Goal: Information Seeking & Learning: Learn about a topic

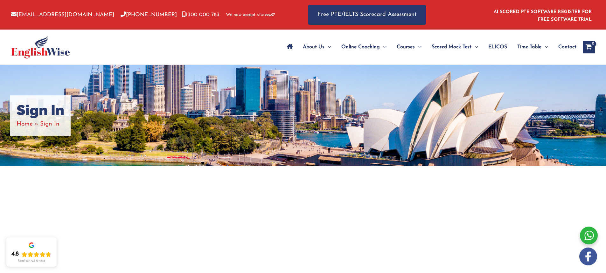
click at [50, 124] on span "Sign In" at bounding box center [49, 124] width 19 height 6
click at [36, 125] on li "Home" at bounding box center [29, 124] width 24 height 11
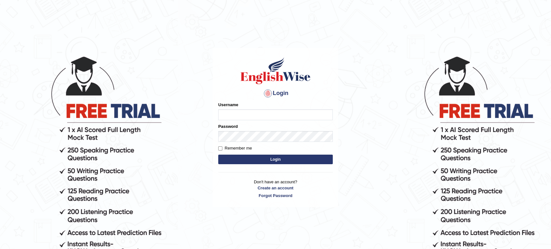
type input "julianamoncada"
click at [267, 160] on button "Login" at bounding box center [275, 159] width 115 height 10
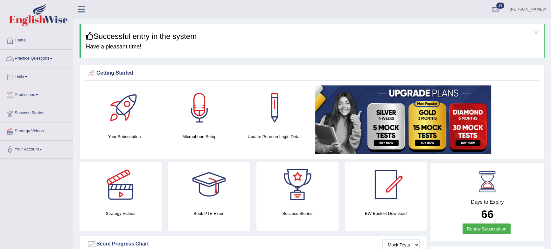
click at [32, 80] on link "Tests" at bounding box center [36, 76] width 73 height 16
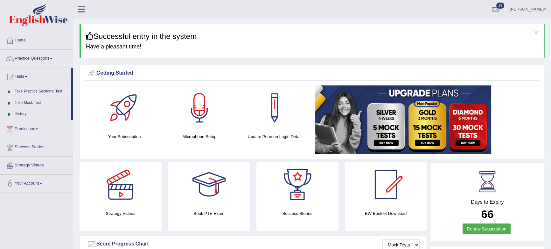
click at [36, 91] on link "Take Practice Sectional Test" at bounding box center [42, 91] width 60 height 11
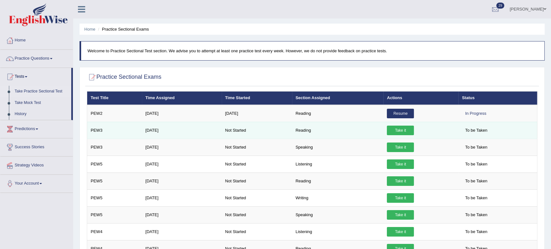
click at [399, 127] on link "Take it" at bounding box center [400, 130] width 27 height 10
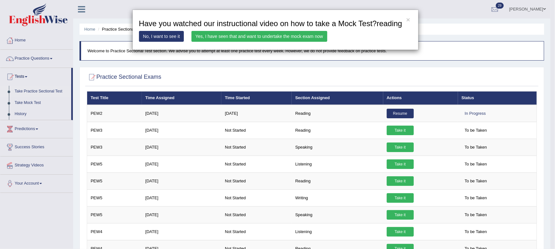
click at [245, 37] on link "Yes, I have seen that and want to undertake the mock exam now" at bounding box center [260, 36] width 136 height 11
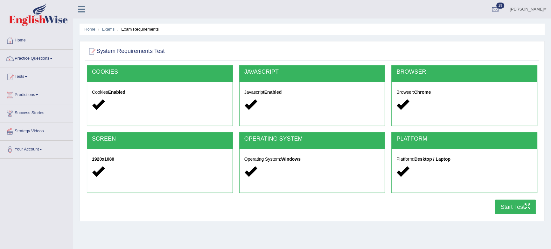
click at [510, 204] on button "Start Test" at bounding box center [515, 206] width 41 height 15
click at [53, 57] on link "Practice Questions" at bounding box center [36, 58] width 73 height 16
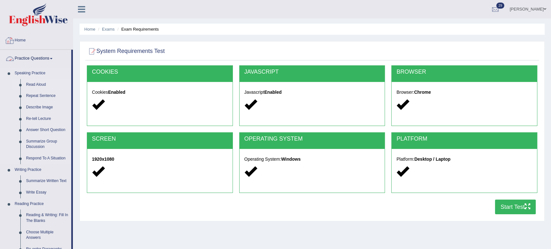
click at [37, 81] on link "Read Aloud" at bounding box center [47, 84] width 48 height 11
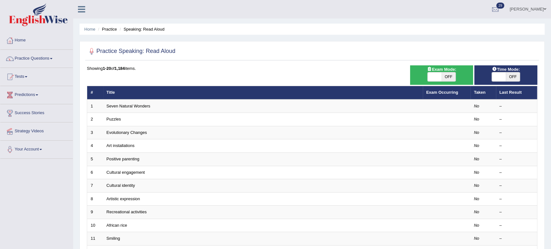
click at [510, 76] on span "OFF" at bounding box center [513, 76] width 14 height 9
checkbox input "true"
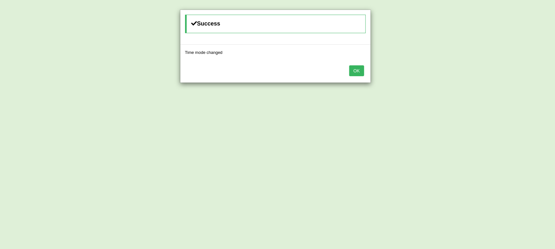
click at [356, 79] on div "OK" at bounding box center [275, 71] width 190 height 22
click at [357, 69] on button "OK" at bounding box center [356, 70] width 15 height 11
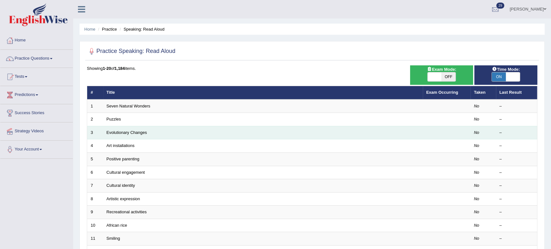
click at [242, 134] on td "Evolutionary Changes" at bounding box center [263, 132] width 320 height 13
click at [127, 135] on td "Evolutionary Changes" at bounding box center [263, 132] width 320 height 13
click at [130, 131] on link "Evolutionary Changes" at bounding box center [127, 132] width 40 height 5
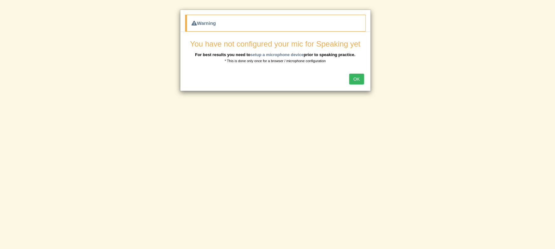
click at [355, 80] on button "OK" at bounding box center [356, 79] width 15 height 11
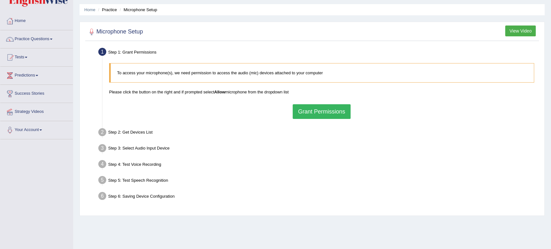
scroll to position [29, 0]
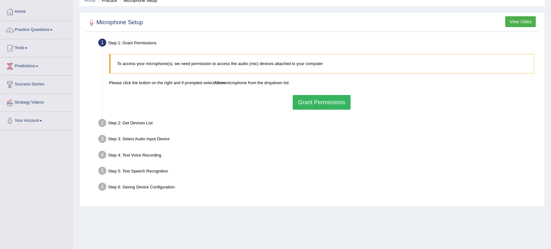
click at [345, 101] on button "Grant Permissions" at bounding box center [322, 102] width 58 height 15
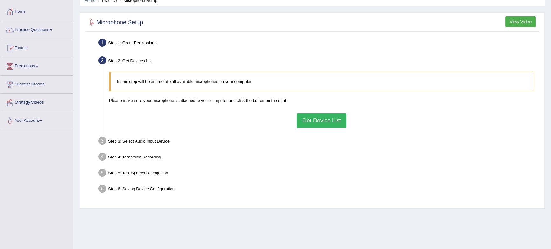
click at [326, 118] on button "Get Device List" at bounding box center [322, 120] width 50 height 15
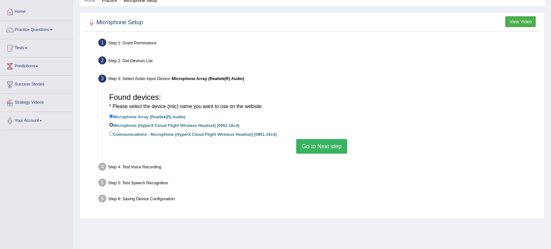
click at [109, 125] on input "Microphone (HyperX Cloud Flight Wireless Headset) (0951:16c4)" at bounding box center [111, 125] width 4 height 4
radio input "true"
click at [315, 145] on button "Go to Next step" at bounding box center [321, 146] width 51 height 15
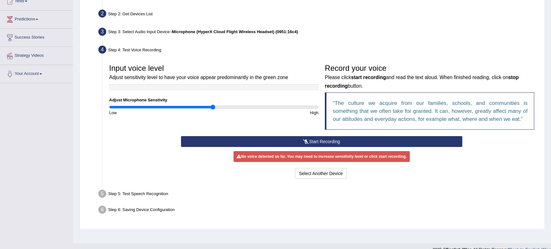
scroll to position [86, 0]
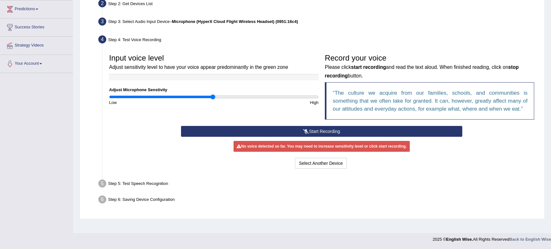
click at [334, 130] on button "Start Recording" at bounding box center [321, 131] width 281 height 11
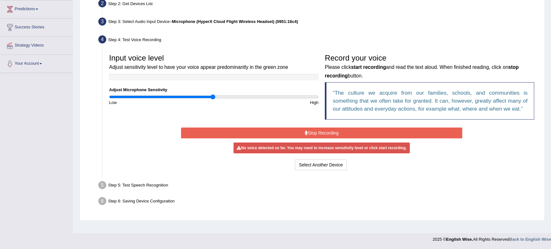
click at [359, 133] on button "Stop Recording" at bounding box center [321, 132] width 281 height 11
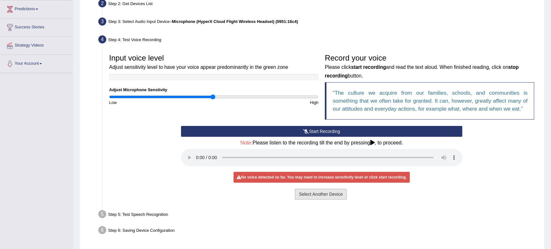
click at [334, 192] on button "Select Another Device" at bounding box center [321, 193] width 52 height 11
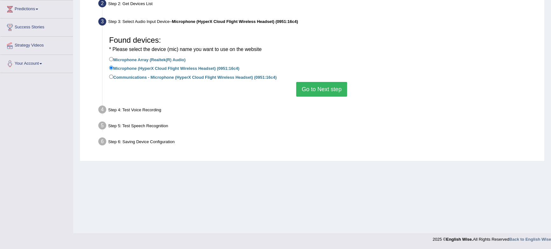
click at [301, 86] on button "Go to Next step" at bounding box center [321, 89] width 51 height 15
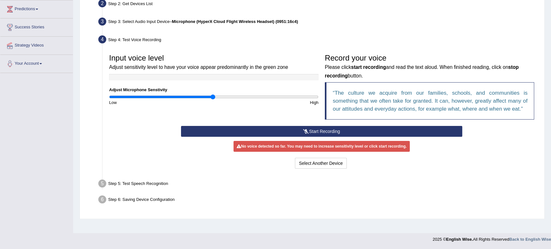
click at [301, 168] on div "Select Another Device Voice is ok. Go to Next step" at bounding box center [321, 164] width 281 height 12
click at [308, 164] on button "Select Another Device" at bounding box center [321, 163] width 52 height 11
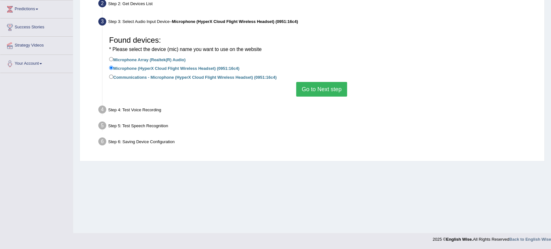
click at [144, 61] on label "Microphone Array (Realtek(R) Audio)" at bounding box center [147, 59] width 76 height 7
click at [113, 61] on input "Microphone Array (Realtek(R) Audio)" at bounding box center [111, 59] width 4 height 4
radio input "true"
click at [318, 93] on button "Go to Next step" at bounding box center [321, 89] width 51 height 15
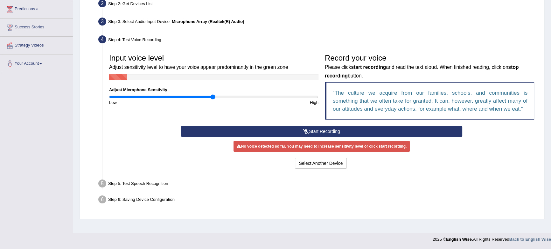
click at [320, 131] on button "Start Recording" at bounding box center [321, 131] width 281 height 11
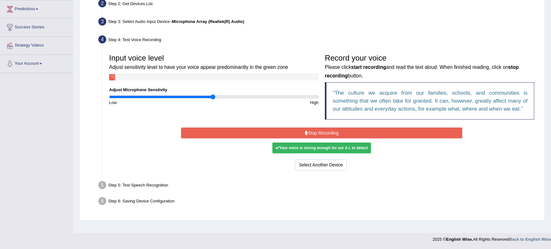
click at [337, 128] on button "Stop Recording" at bounding box center [321, 132] width 281 height 11
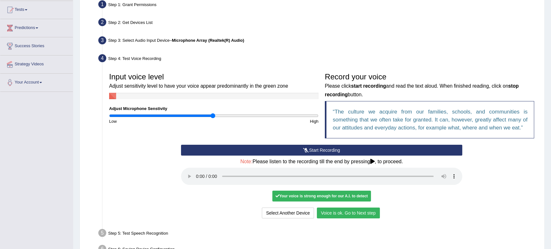
scroll to position [62, 0]
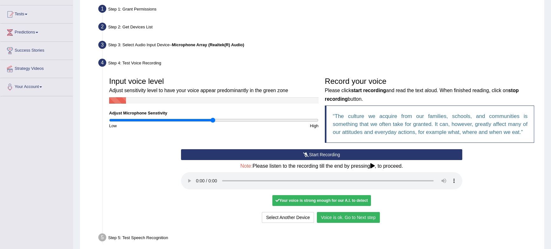
click at [350, 218] on button "Voice is ok. Go to Next step" at bounding box center [348, 217] width 63 height 11
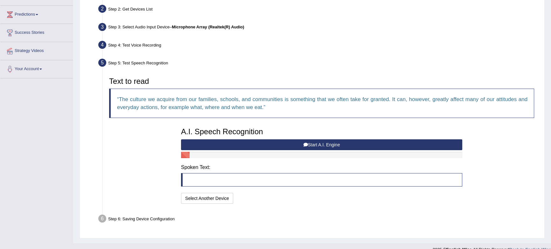
scroll to position [90, 0]
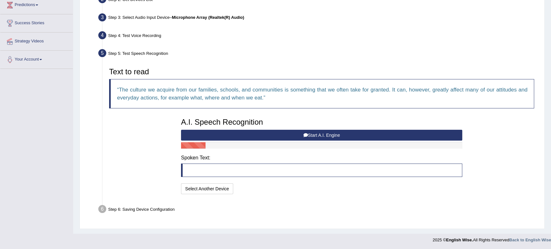
click at [317, 133] on button "Start A.I. Engine" at bounding box center [321, 135] width 281 height 11
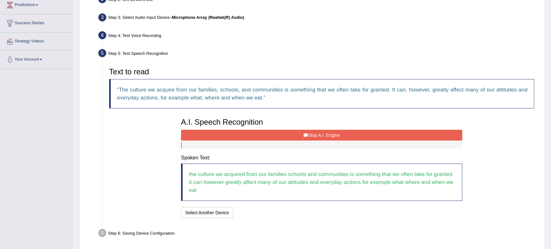
click at [326, 132] on button "Stop A.I. Engine" at bounding box center [321, 135] width 281 height 11
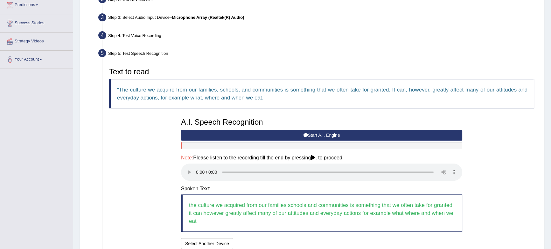
scroll to position [145, 0]
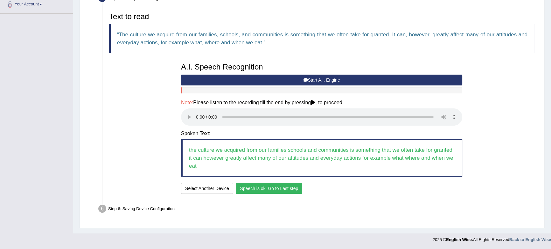
click at [268, 190] on button "Speech is ok. Go to Last step" at bounding box center [269, 188] width 67 height 11
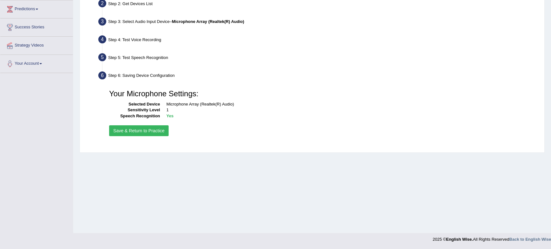
click at [144, 132] on button "Save & Return to Practice" at bounding box center [139, 130] width 60 height 11
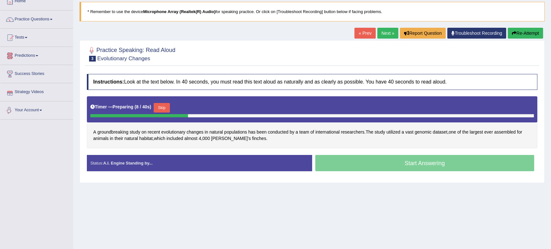
scroll to position [29, 0]
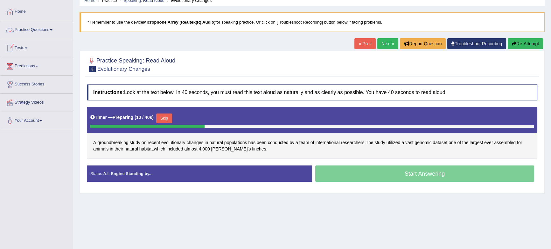
click at [29, 32] on link "Practice Questions" at bounding box center [36, 29] width 73 height 16
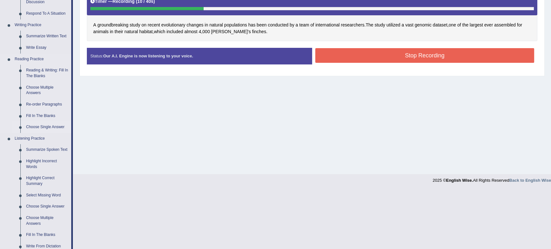
scroll to position [249, 0]
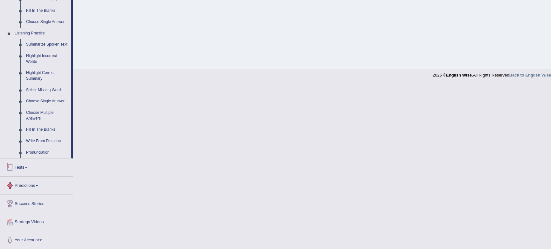
click at [22, 165] on link "Tests" at bounding box center [36, 166] width 73 height 16
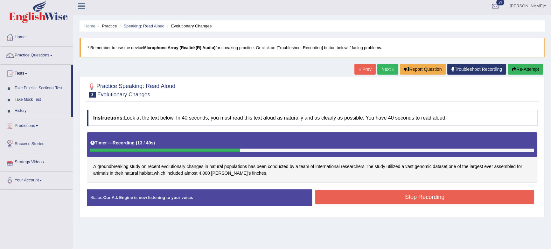
scroll to position [0, 0]
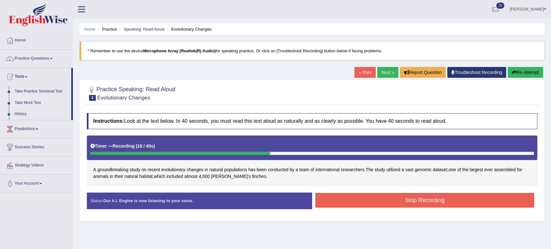
click at [34, 102] on link "Take Mock Test" at bounding box center [42, 102] width 60 height 11
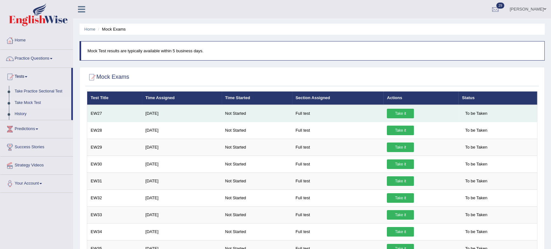
click at [403, 112] on link "Take it" at bounding box center [400, 114] width 27 height 10
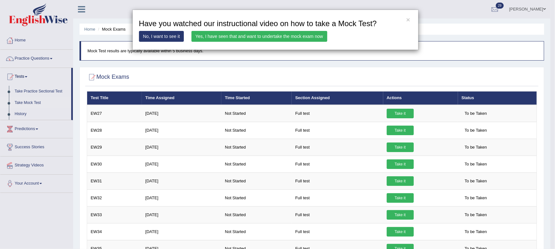
click at [306, 38] on link "Yes, I have seen that and want to undertake the mock exam now" at bounding box center [260, 36] width 136 height 11
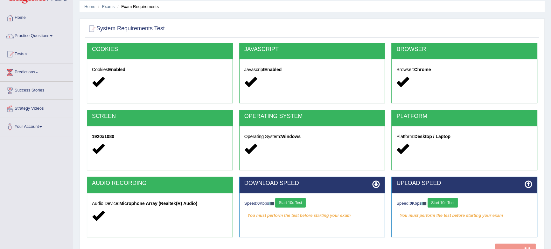
scroll to position [58, 0]
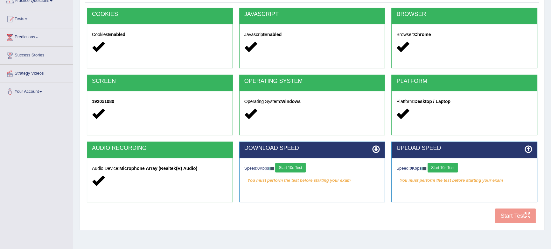
click at [442, 164] on button "Start 10s Test" at bounding box center [443, 168] width 30 height 10
click at [301, 169] on button "Start 10s Test" at bounding box center [290, 168] width 30 height 10
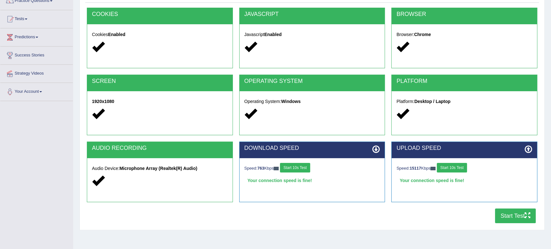
click at [506, 217] on button "Start Test" at bounding box center [515, 215] width 41 height 15
